Goal: Information Seeking & Learning: Learn about a topic

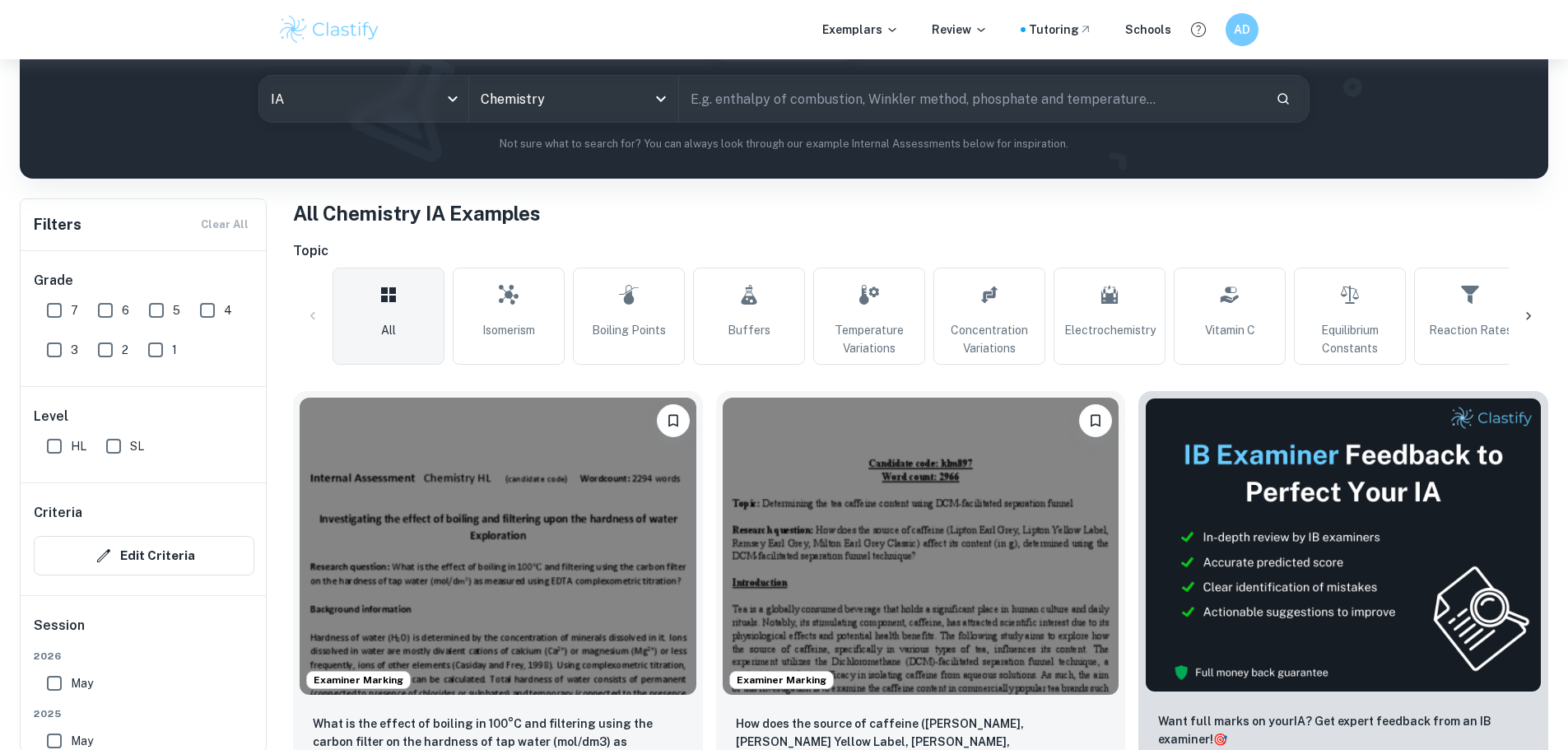
scroll to position [164, 0]
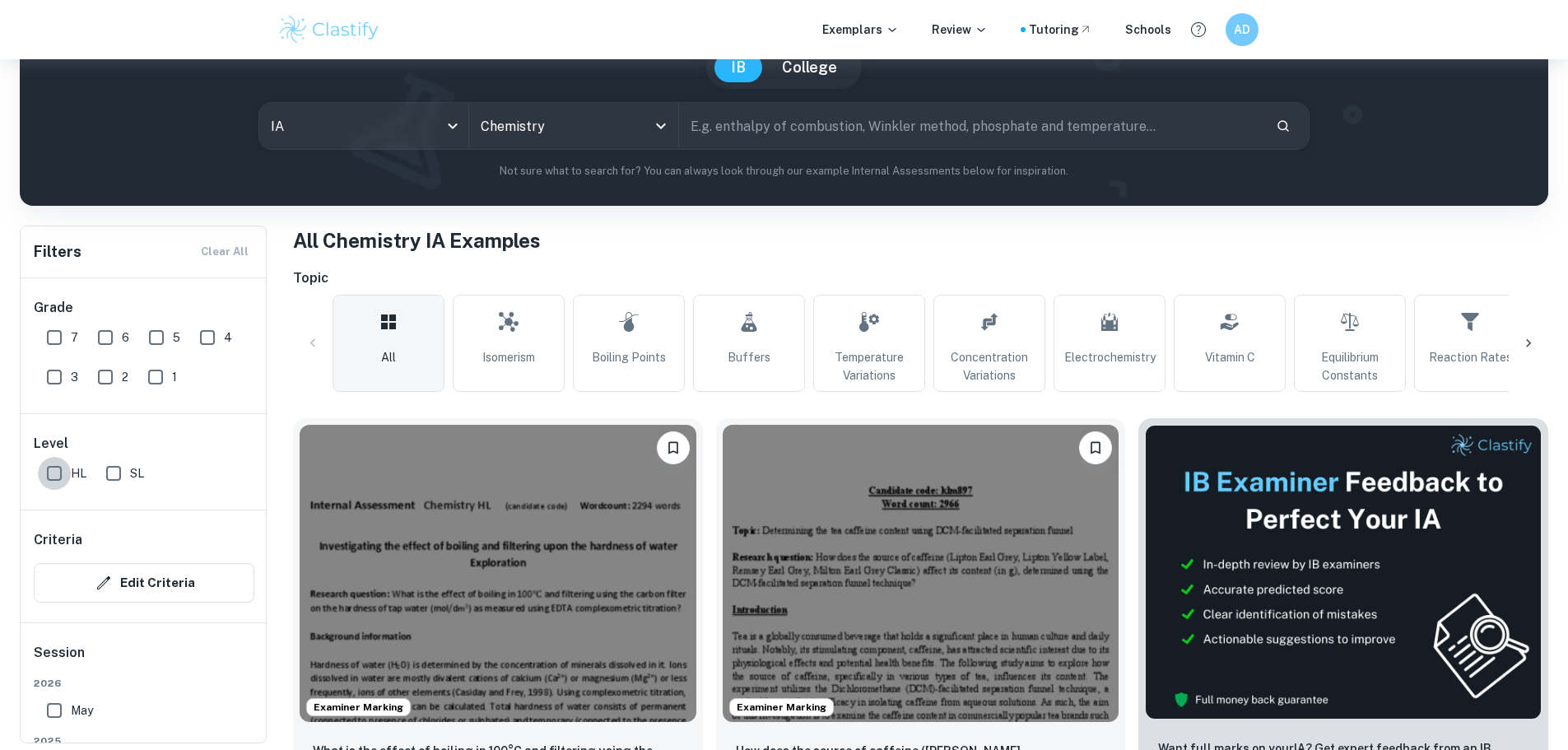
click at [58, 480] on input "HL" at bounding box center [54, 473] width 33 height 33
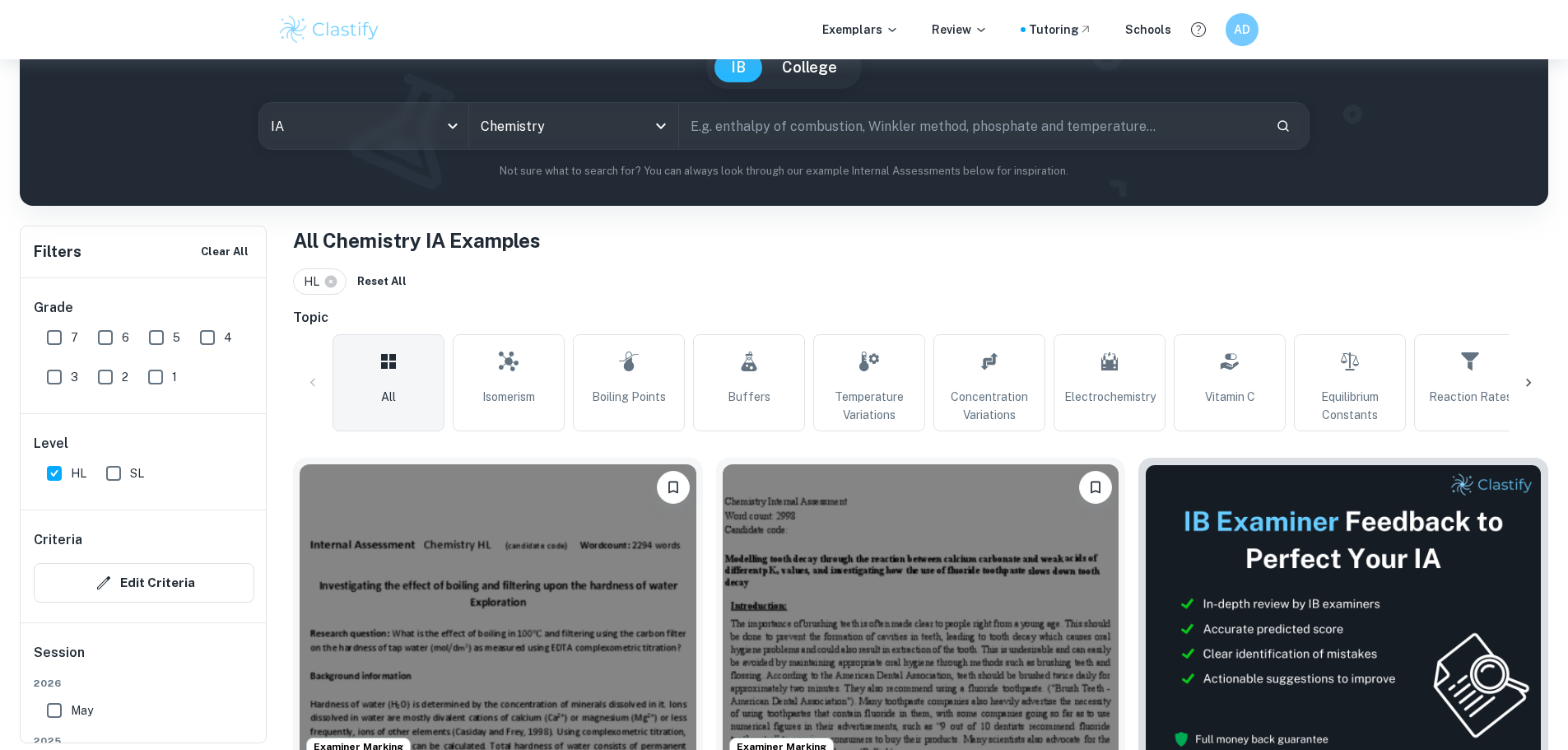
click at [58, 480] on input "HL" at bounding box center [54, 473] width 33 height 33
checkbox input "false"
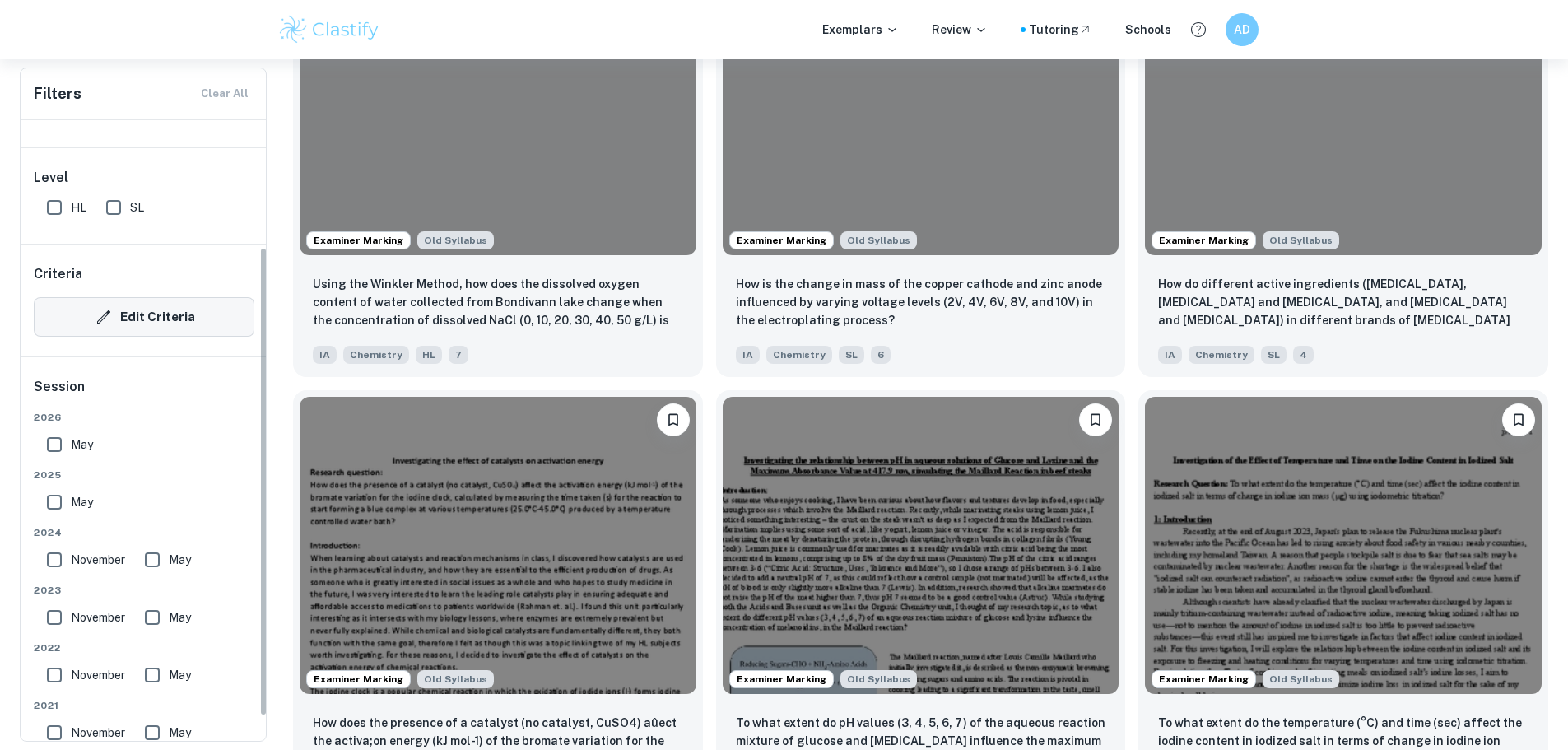
scroll to position [0, 0]
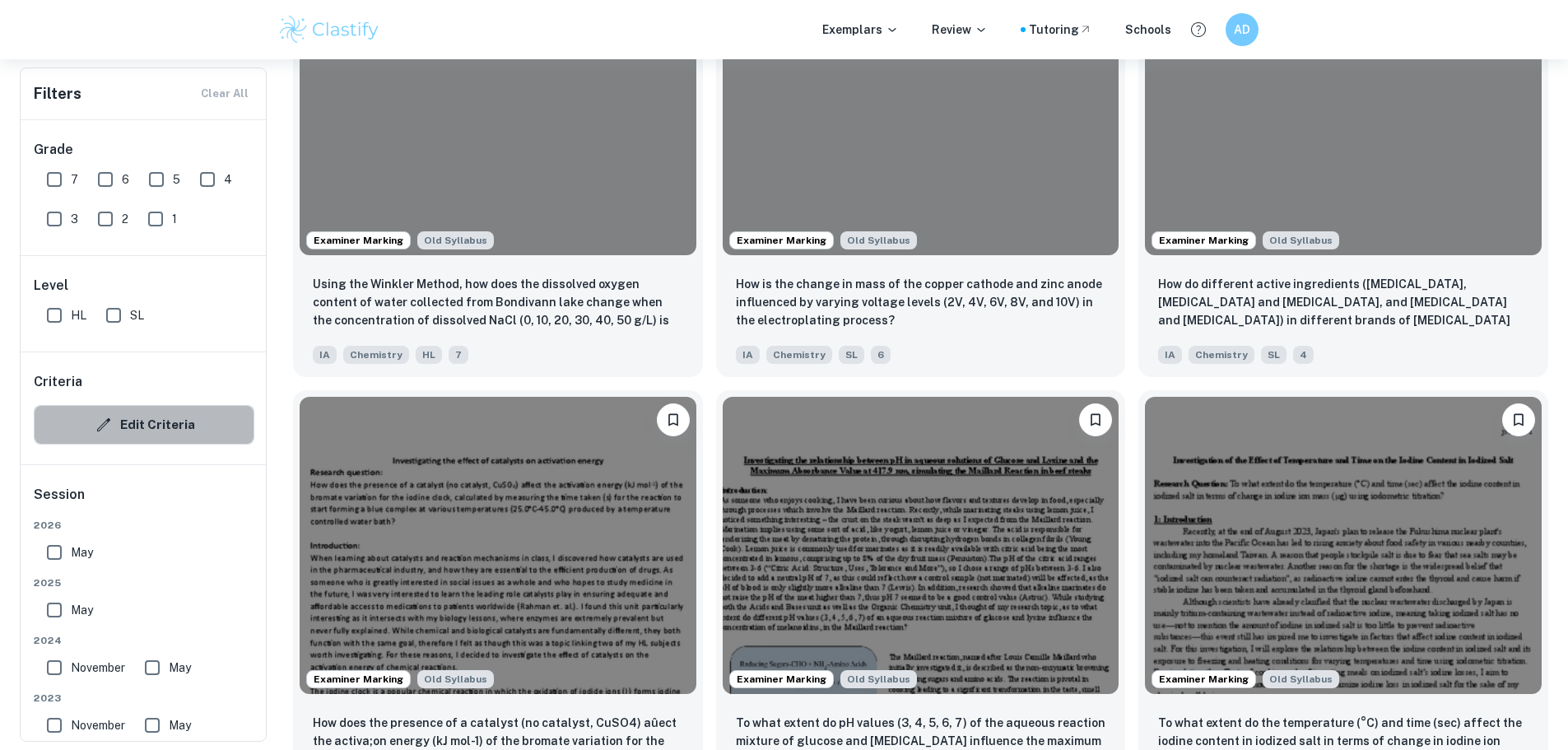
click at [193, 428] on button "Edit Criteria" at bounding box center [144, 425] width 221 height 39
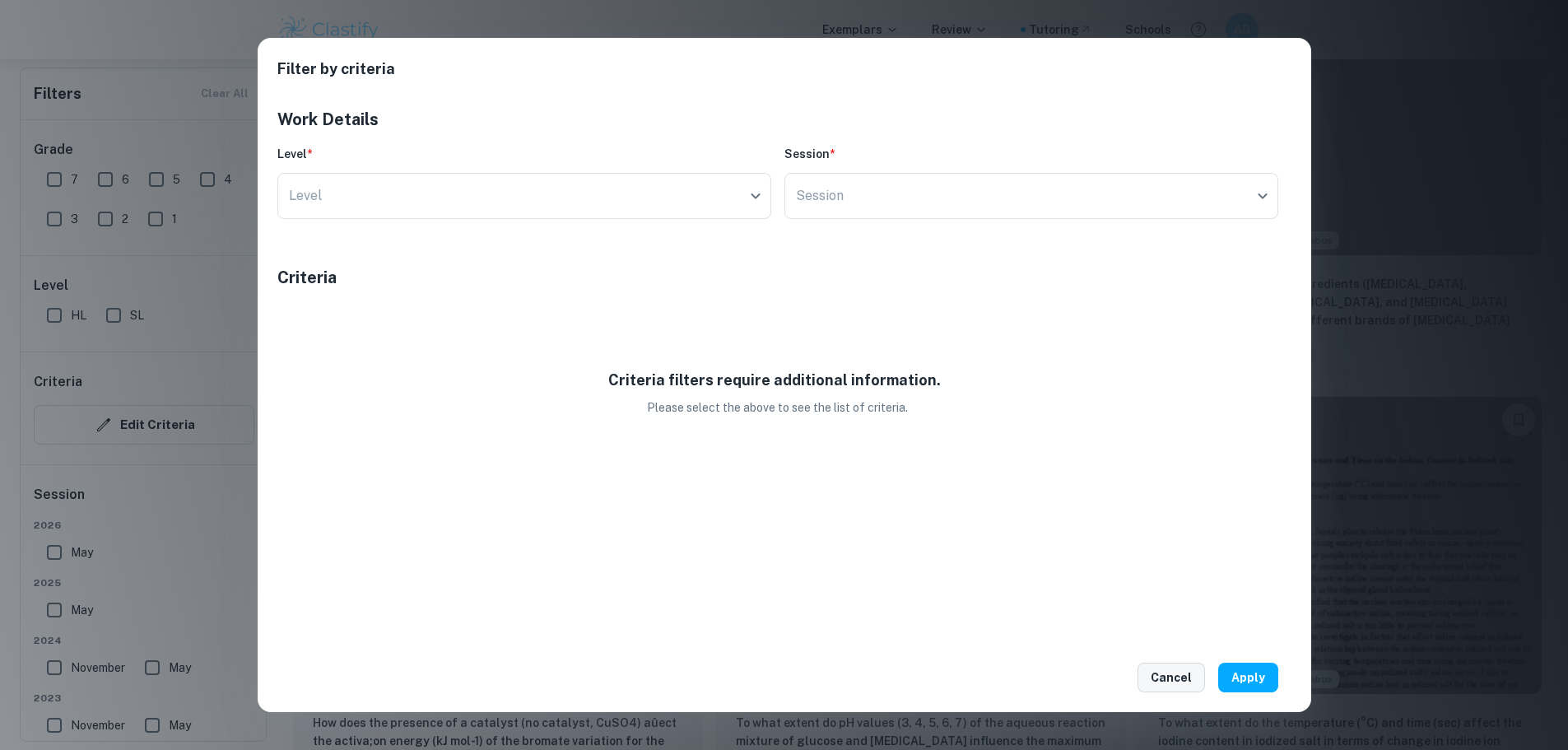
click at [1156, 670] on button "Cancel" at bounding box center [1172, 678] width 68 height 29
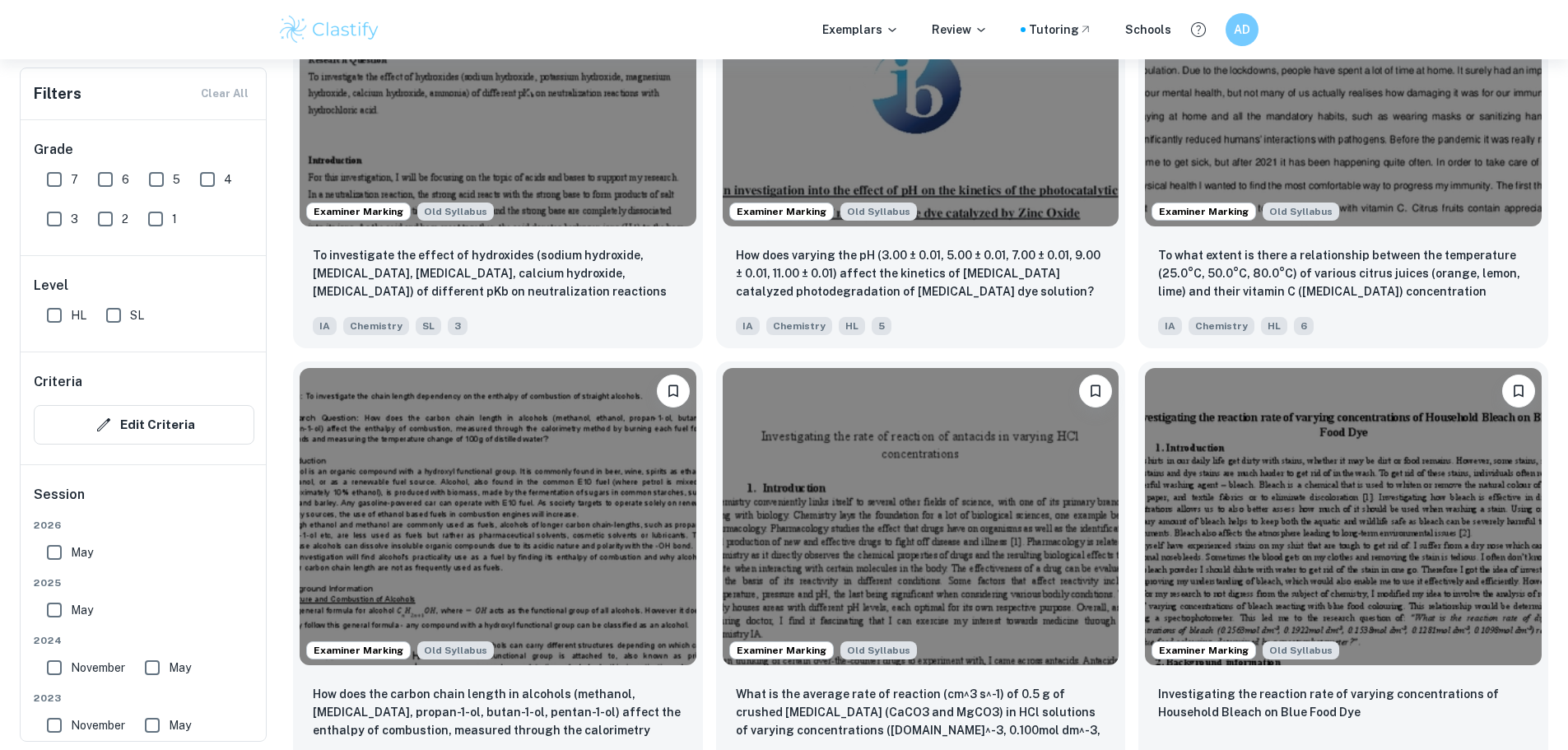
scroll to position [5271, 0]
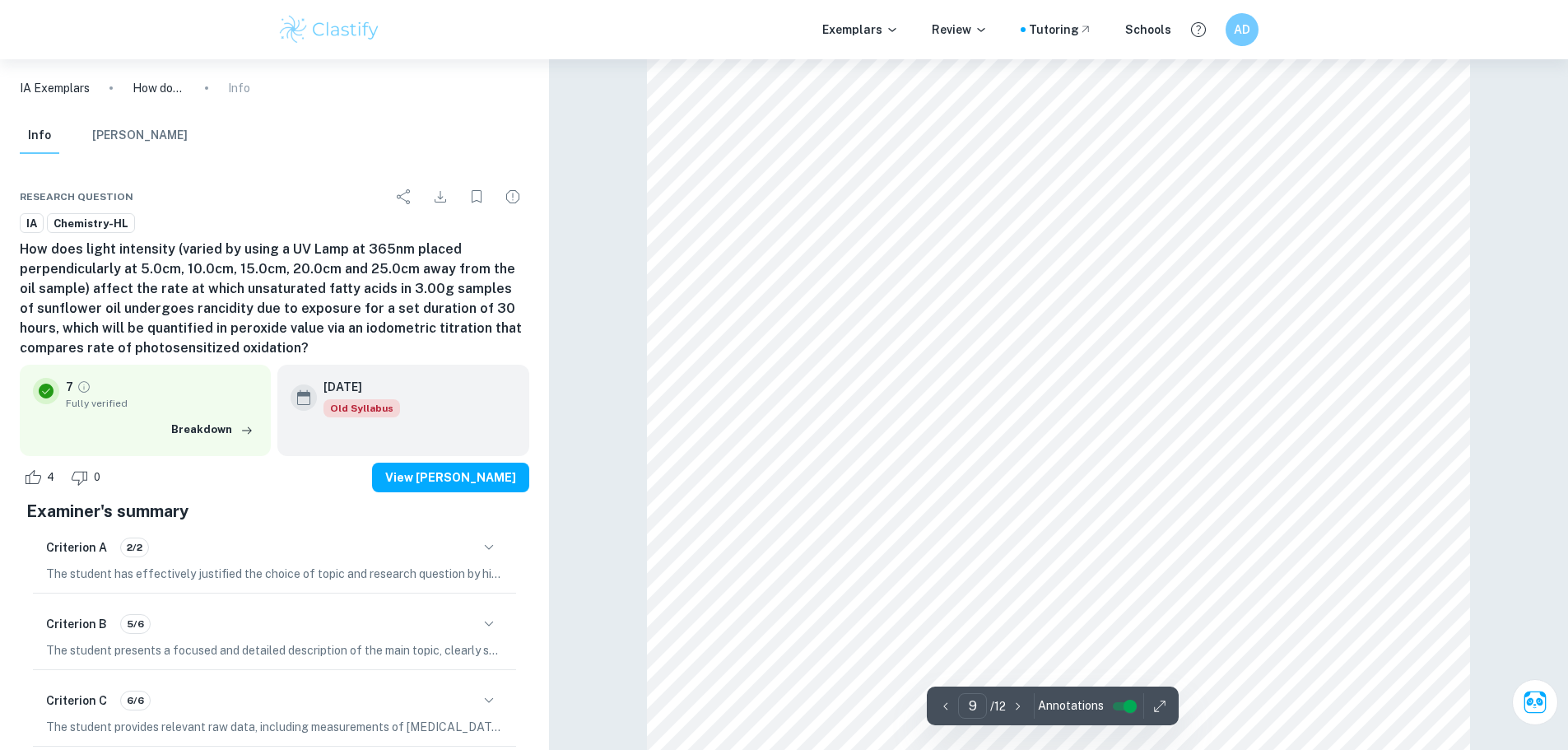
scroll to position [9719, 0]
drag, startPoint x: 787, startPoint y: 274, endPoint x: 782, endPoint y: 290, distance: 16.8
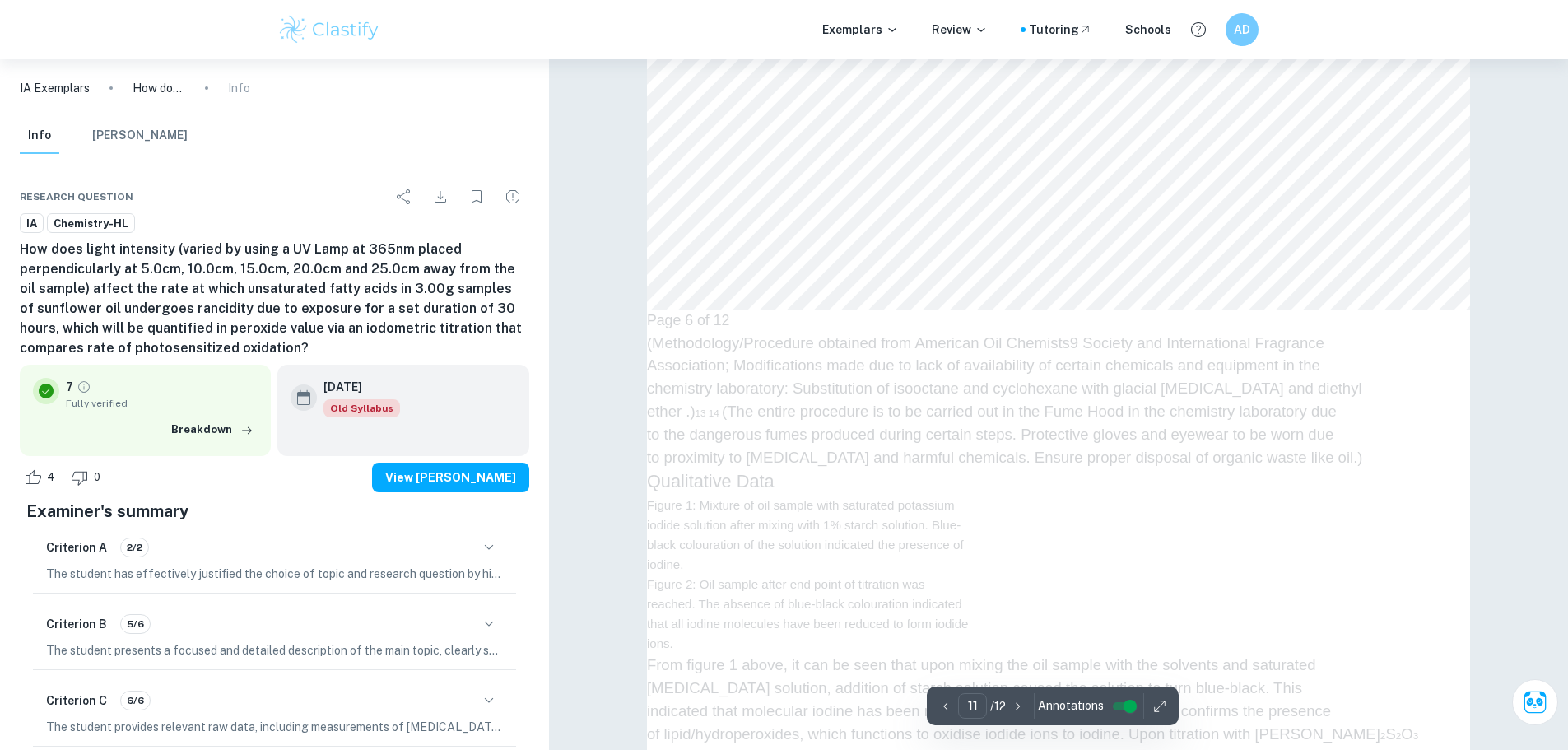
type input "12"
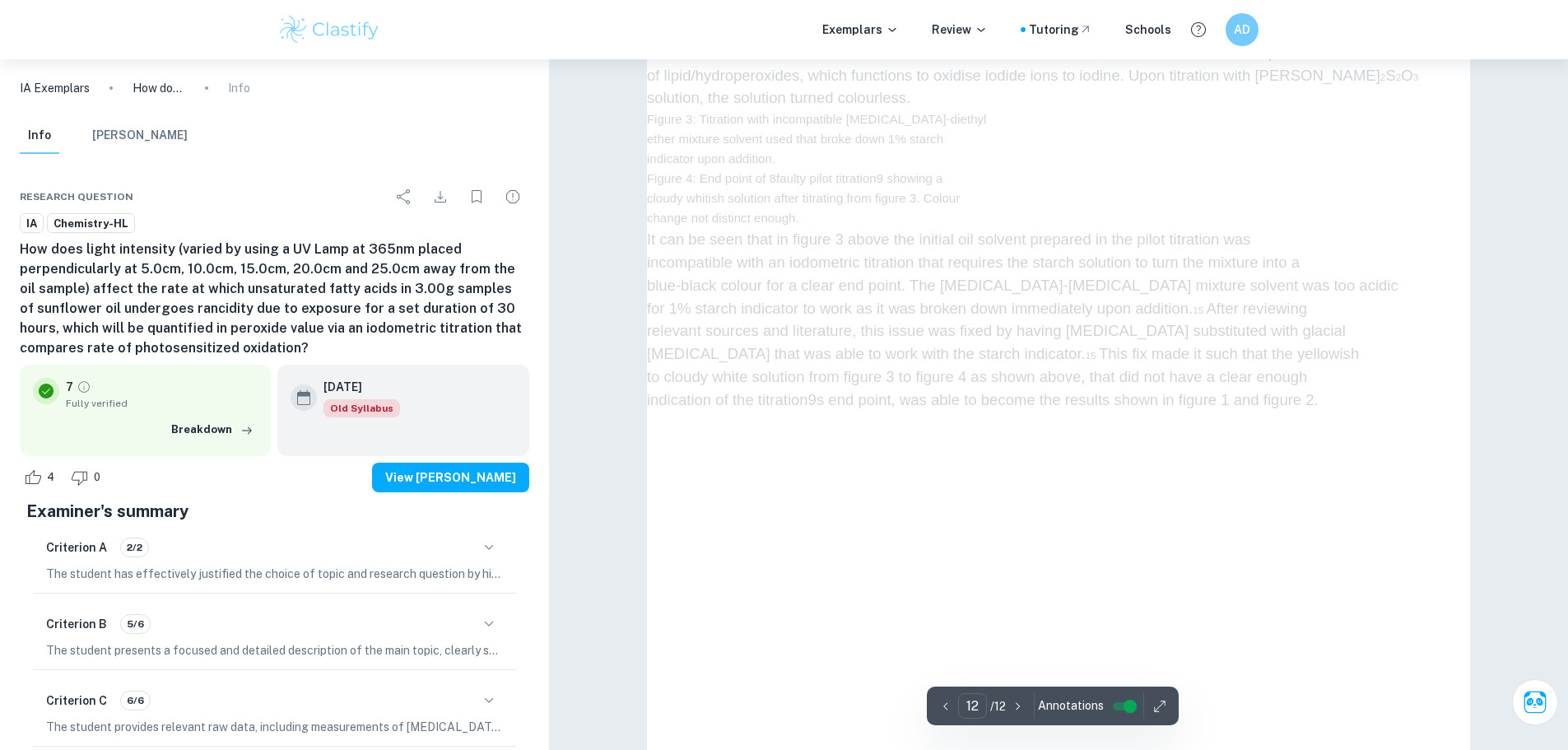
scroll to position [13539, 0]
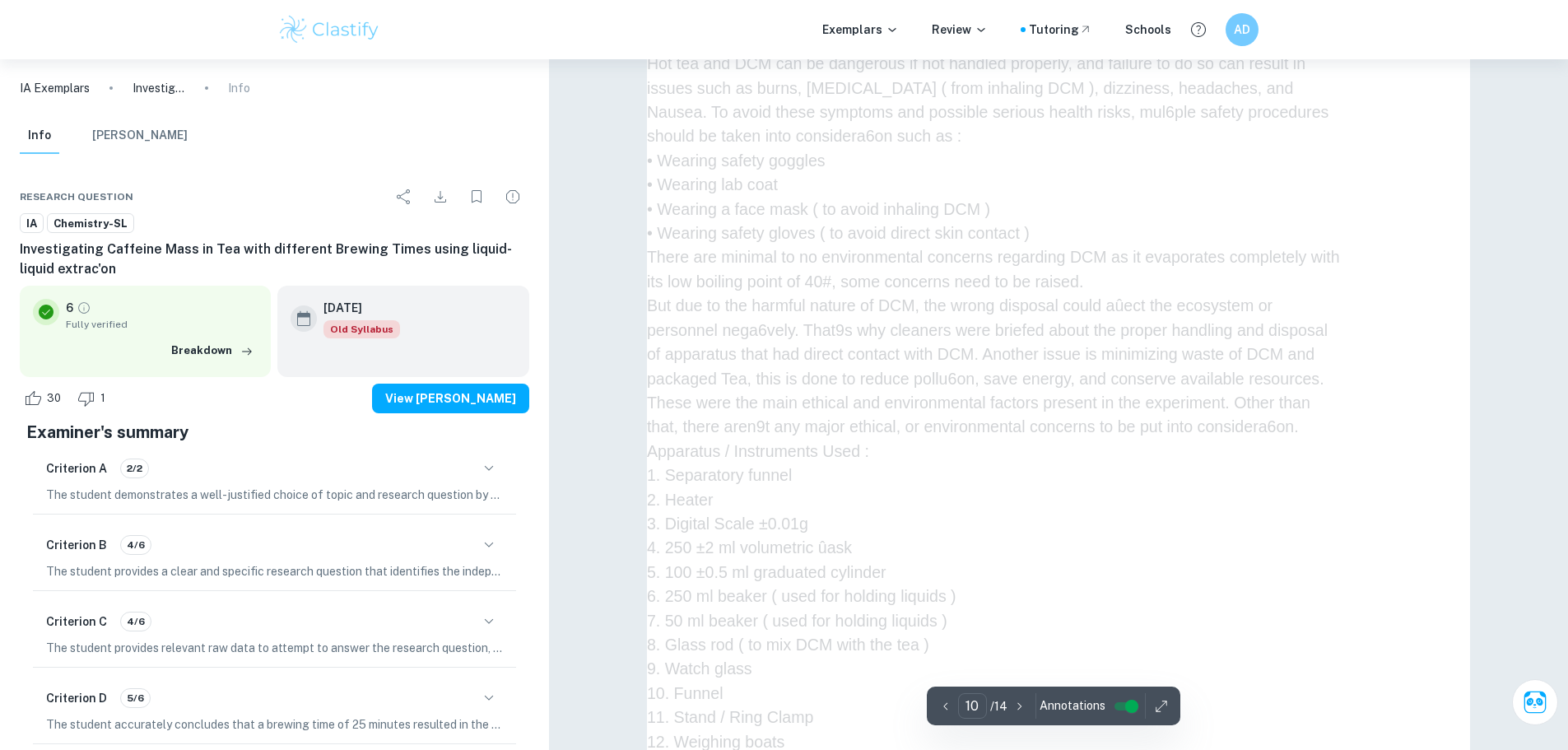
scroll to position [9801, 0]
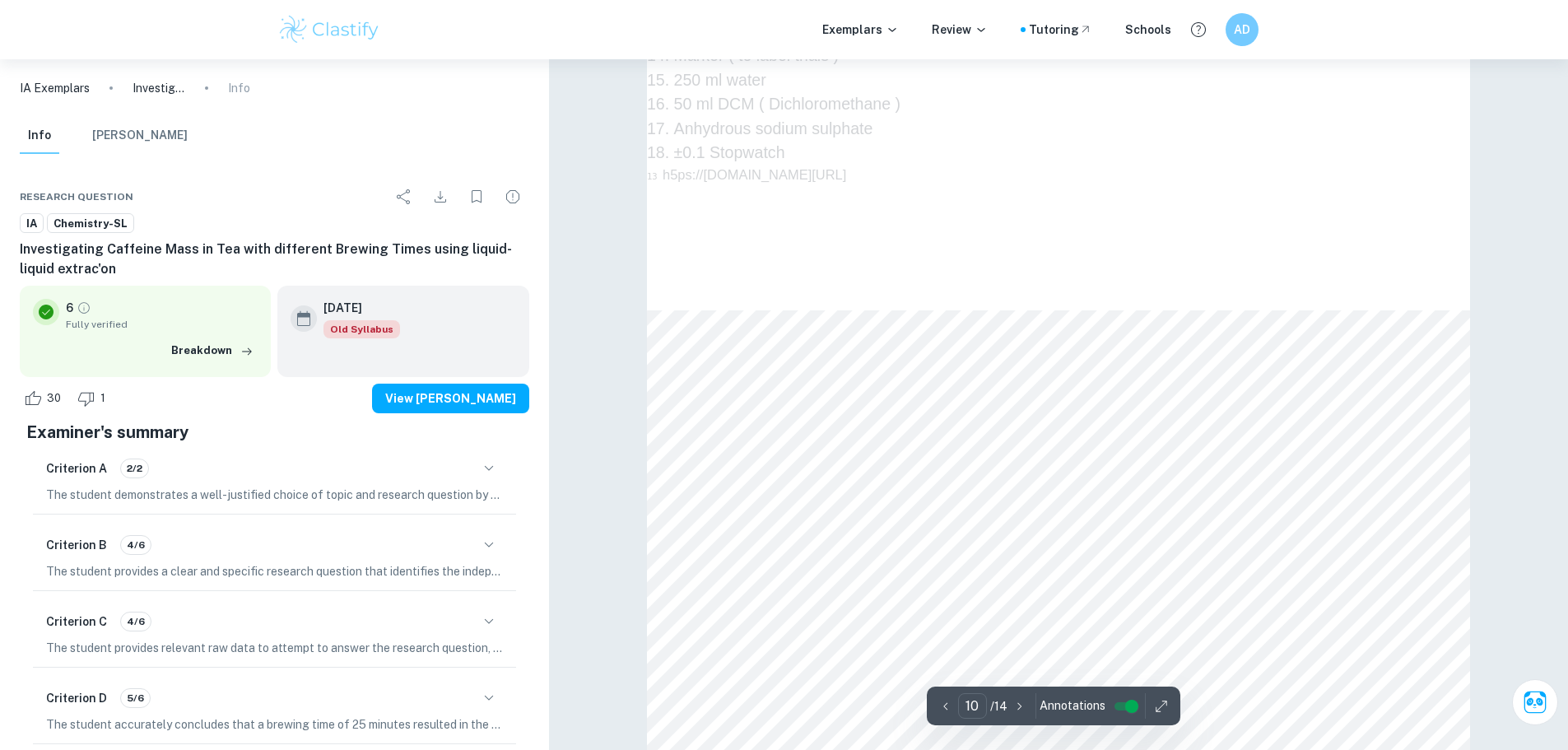
type input "11"
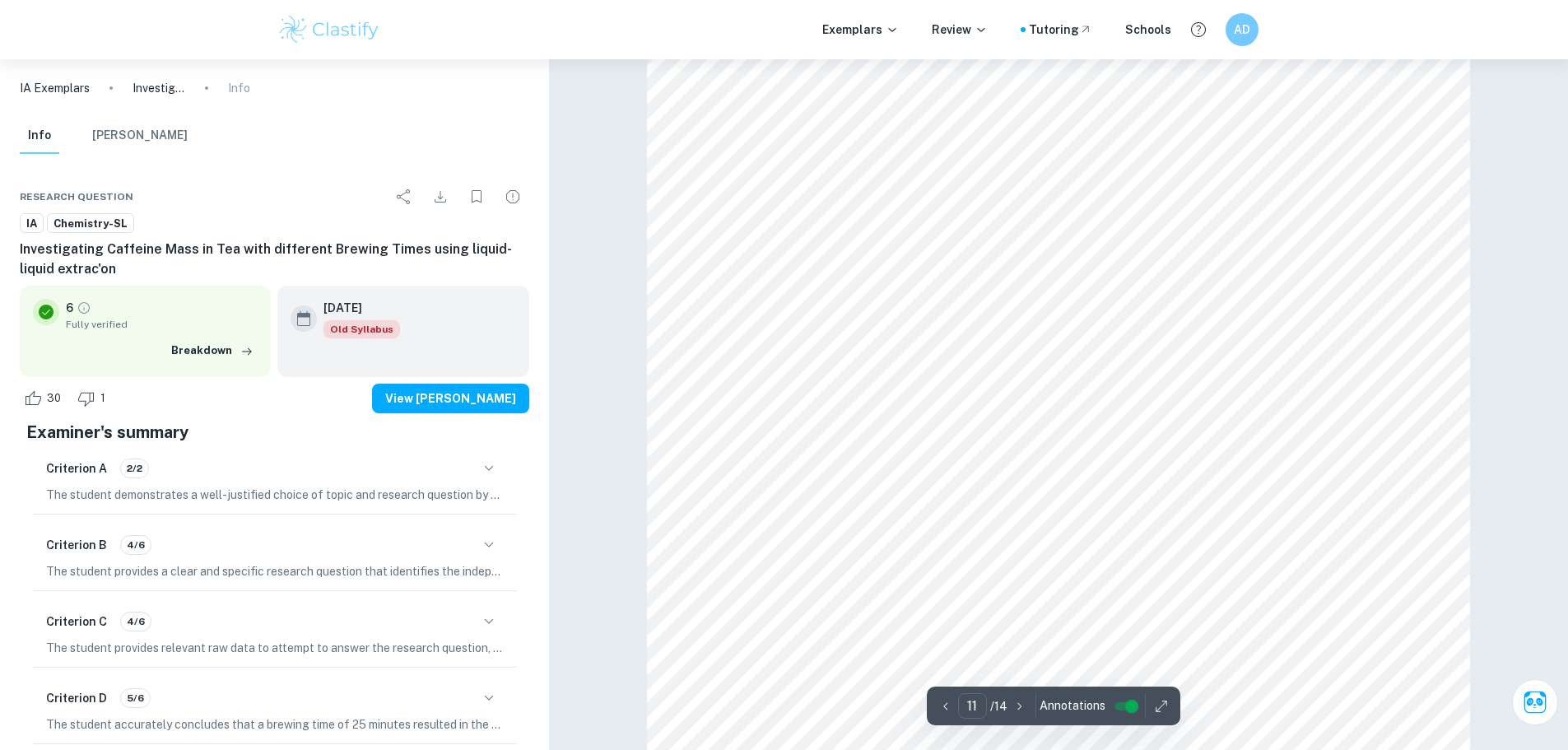
scroll to position [11284, 0]
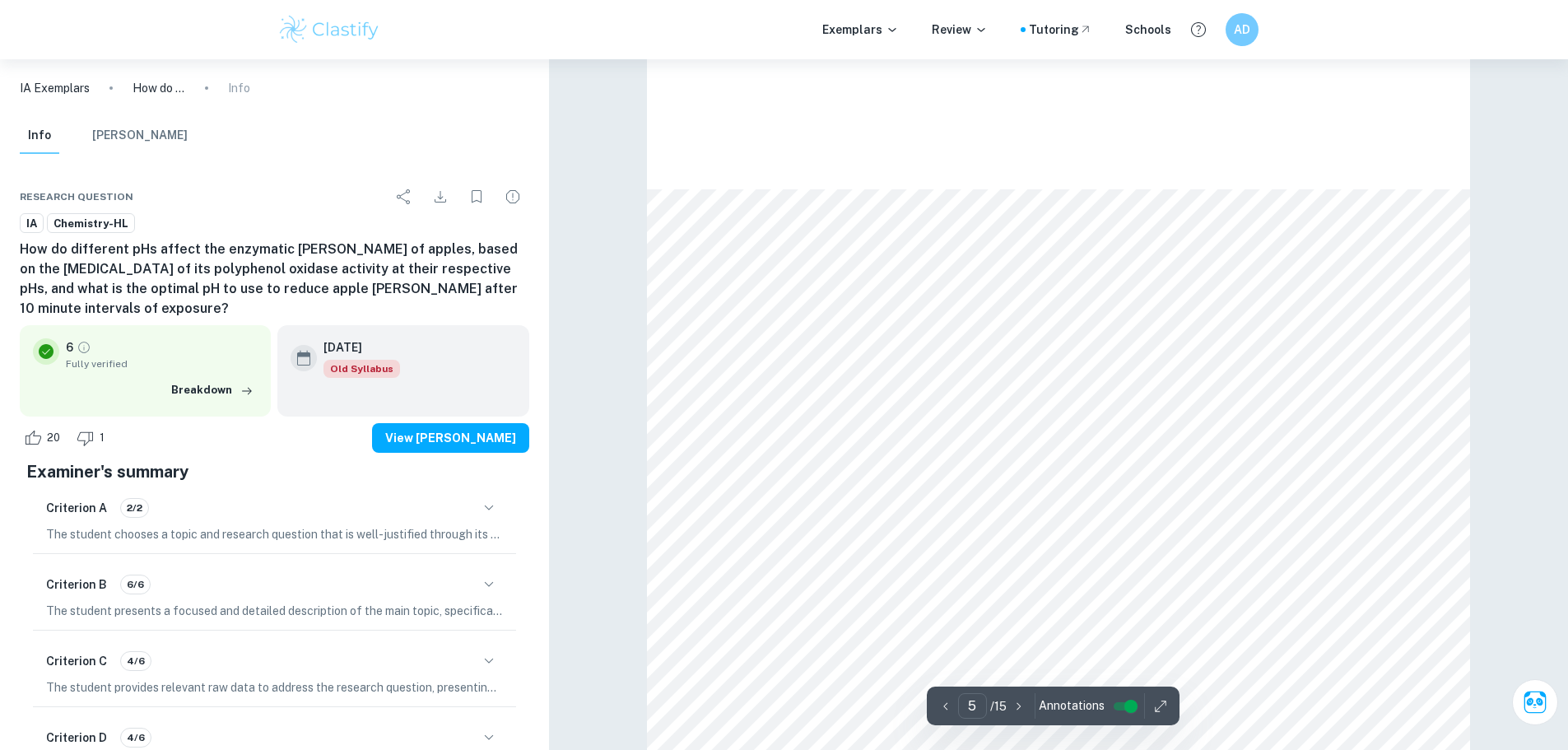
scroll to position [4283, 0]
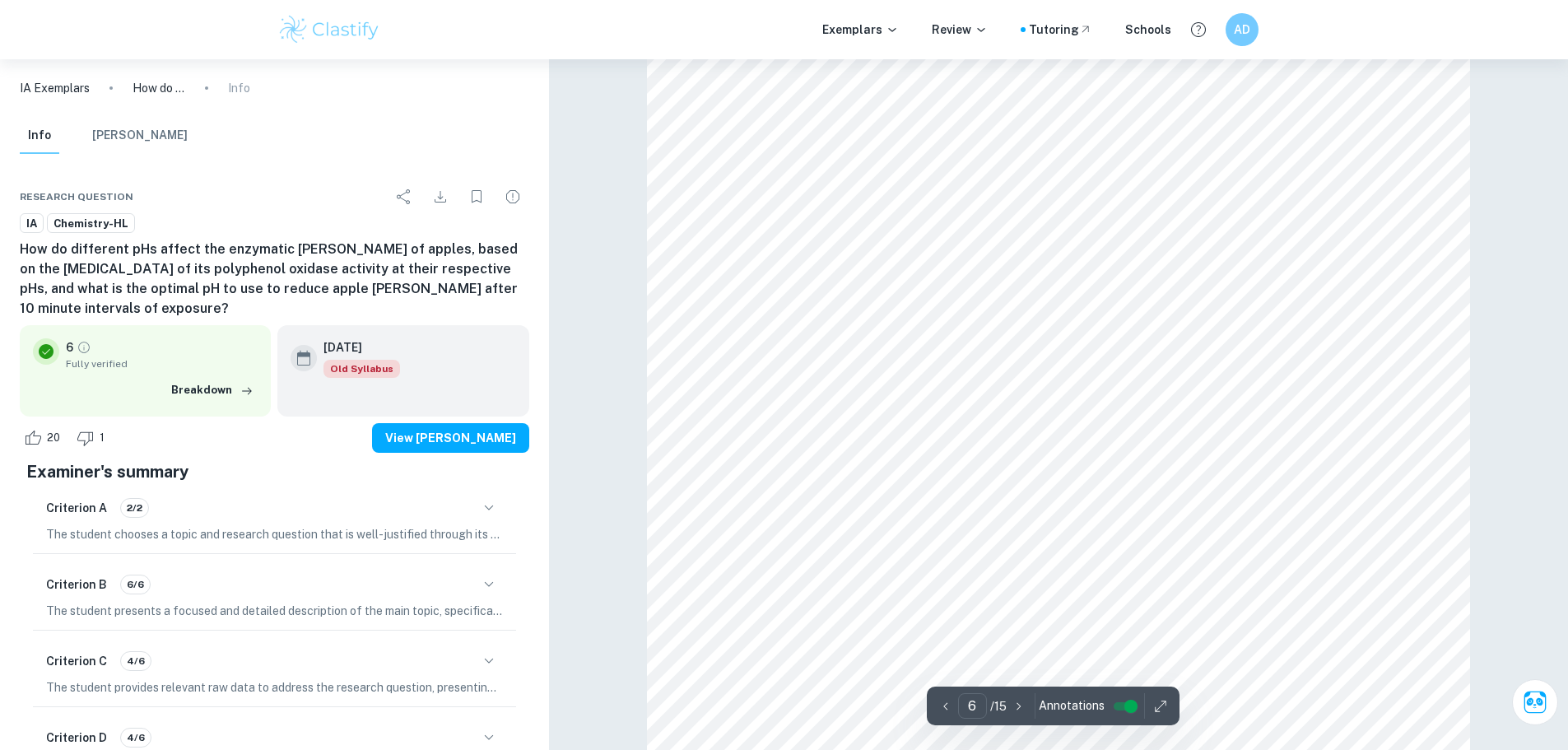
type input "7"
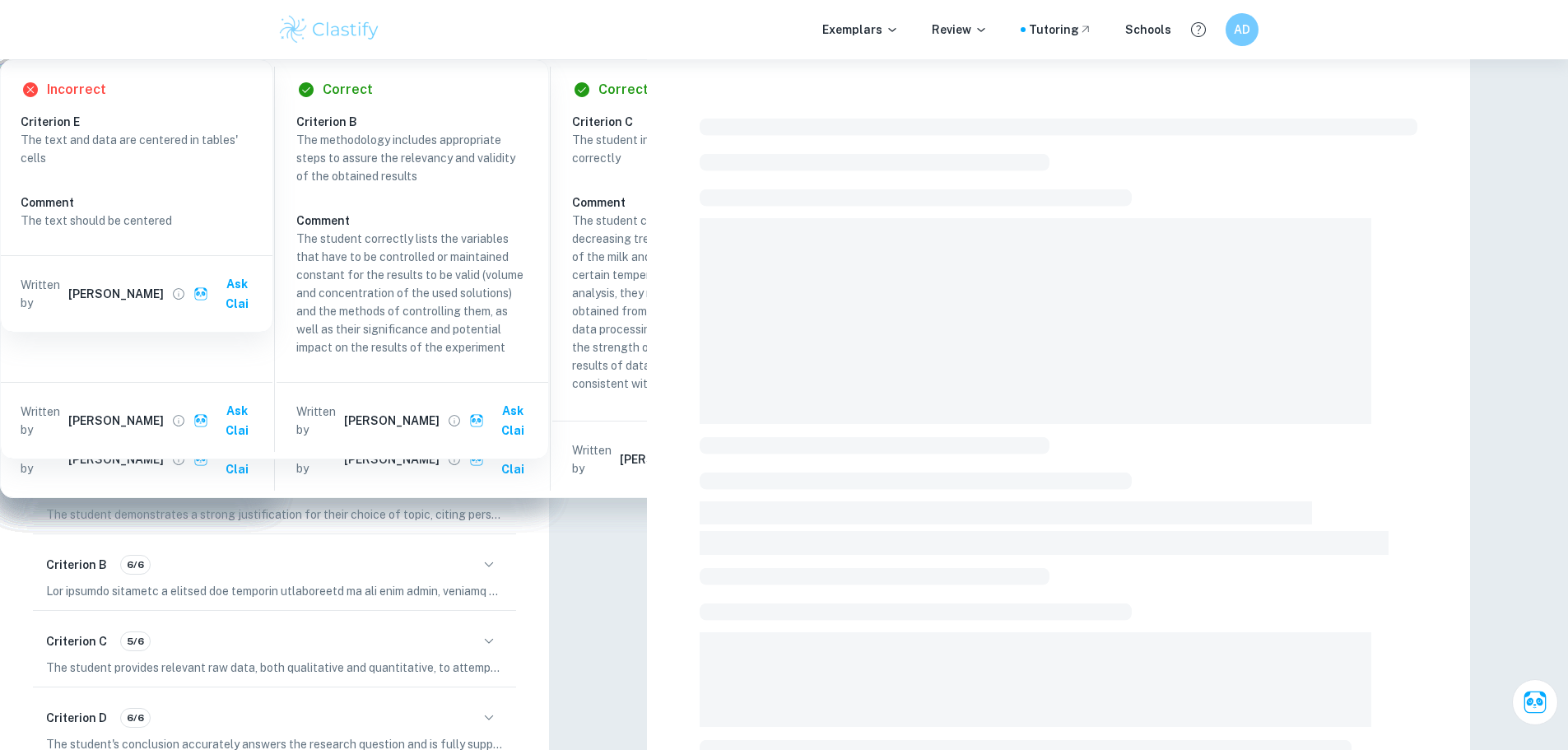
checkbox input "true"
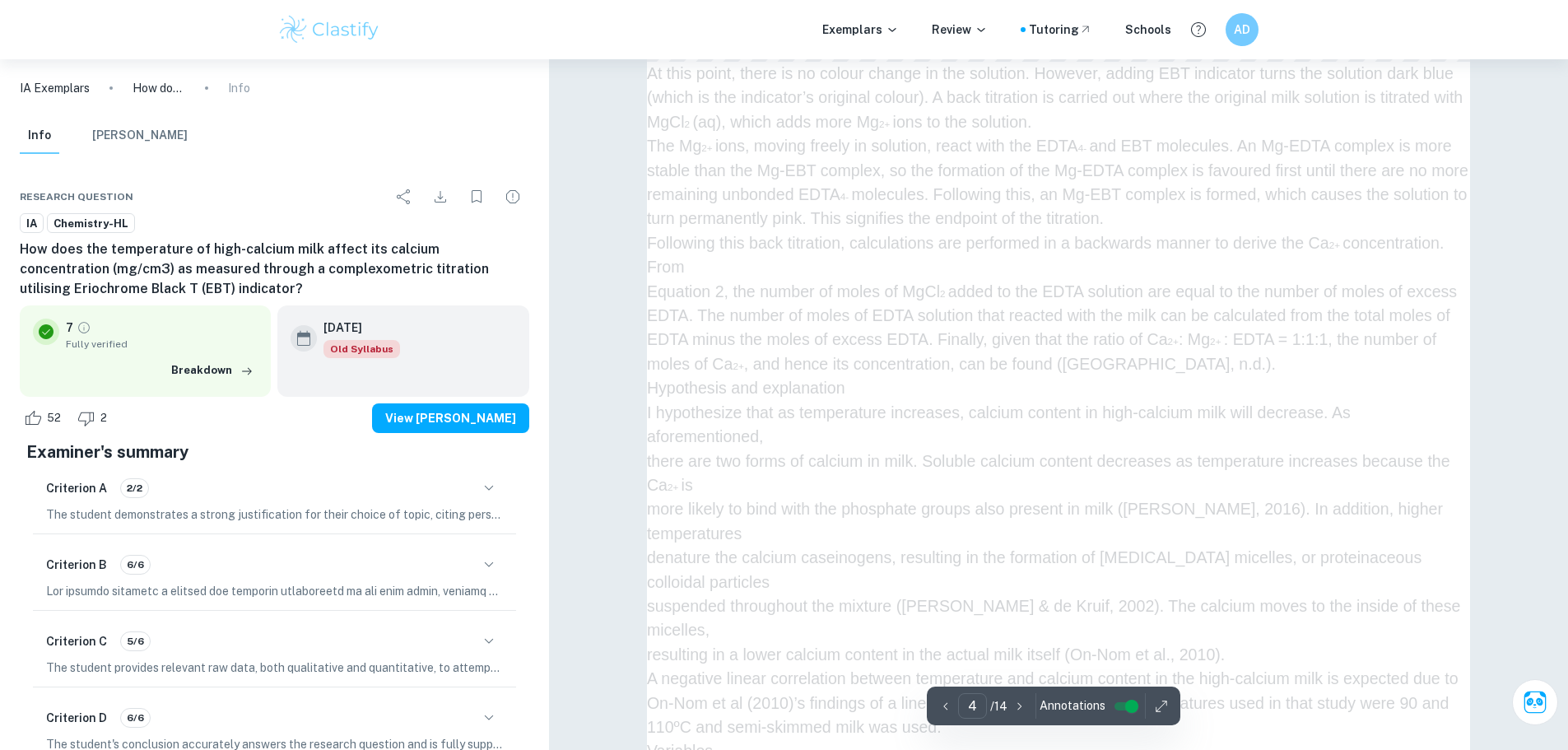
scroll to position [3516, 0]
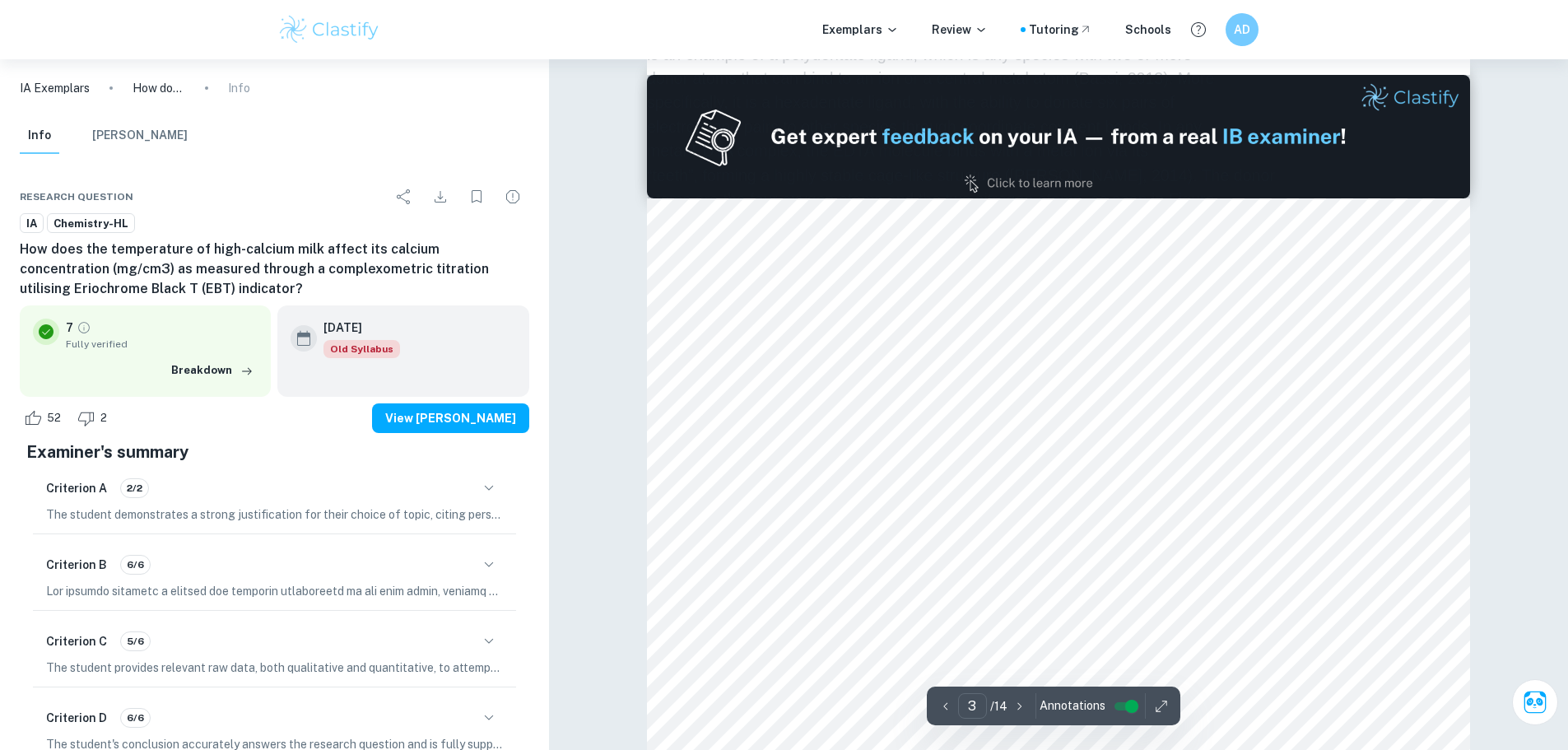
type input "2"
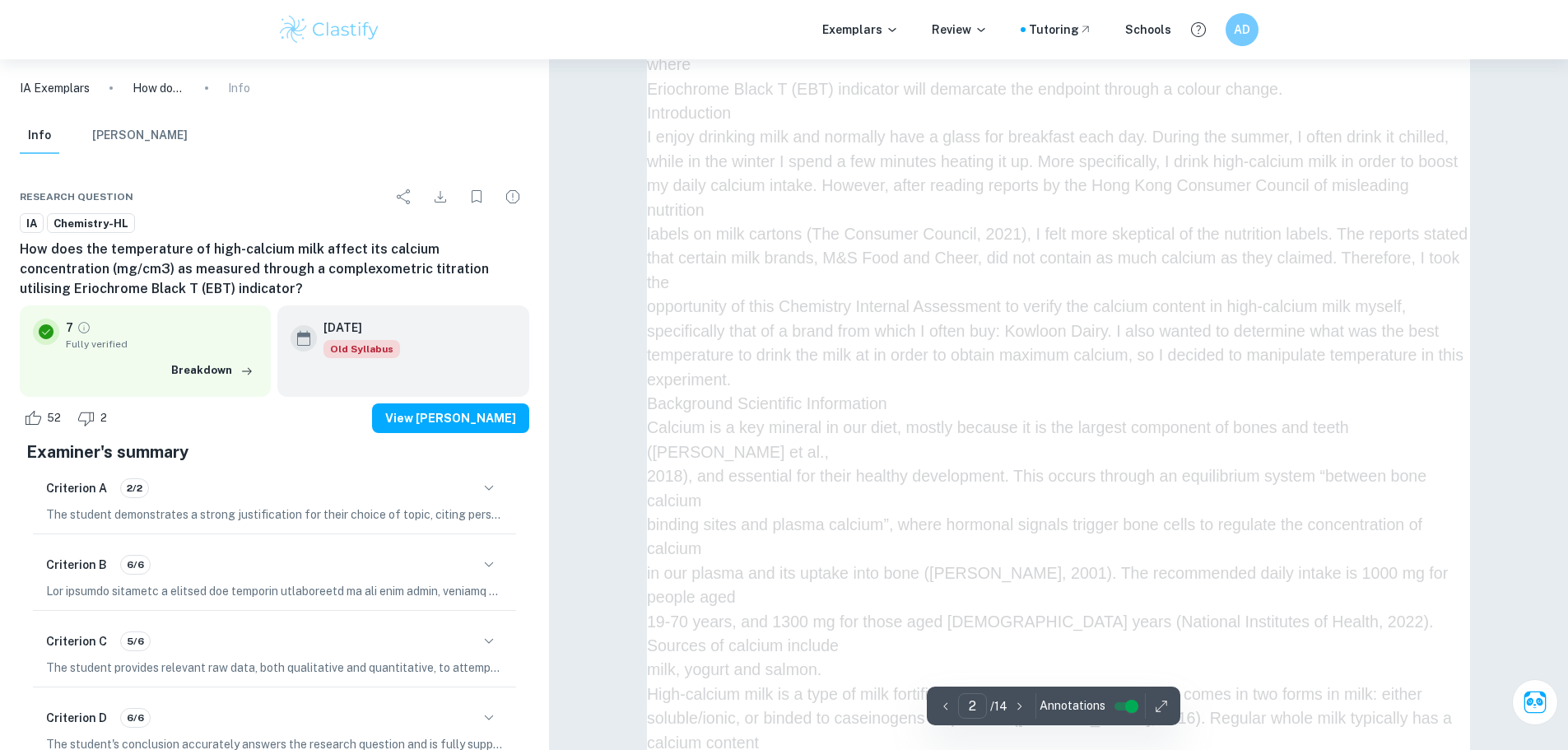
scroll to position [1293, 0]
